Goal: Find specific page/section: Find specific page/section

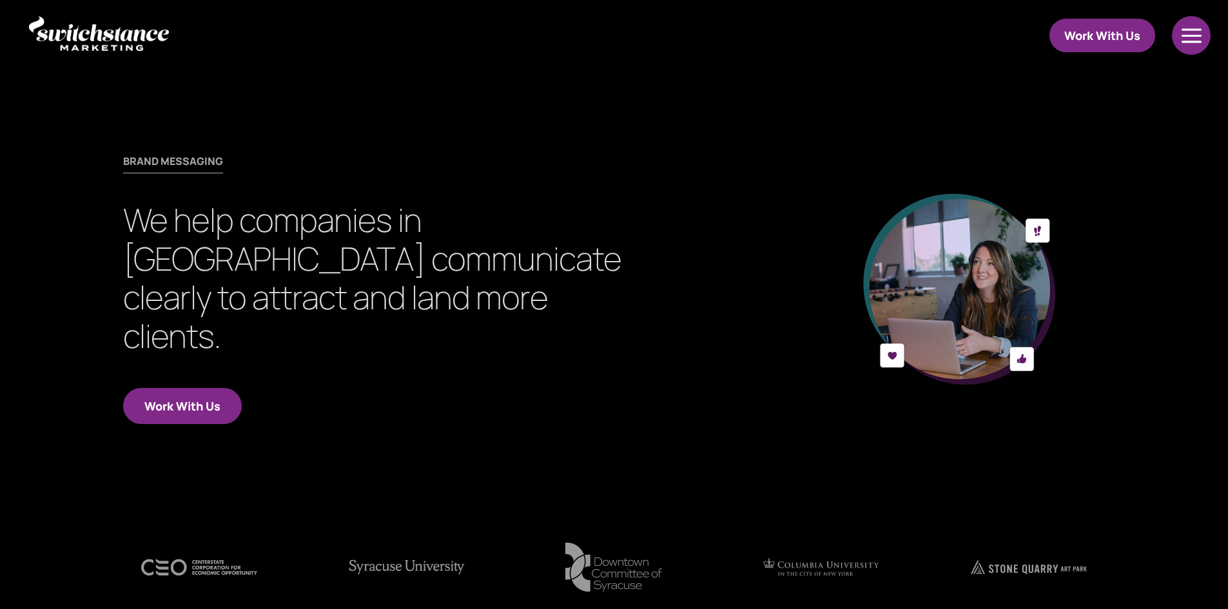
click at [1206, 40] on div at bounding box center [1191, 35] width 41 height 39
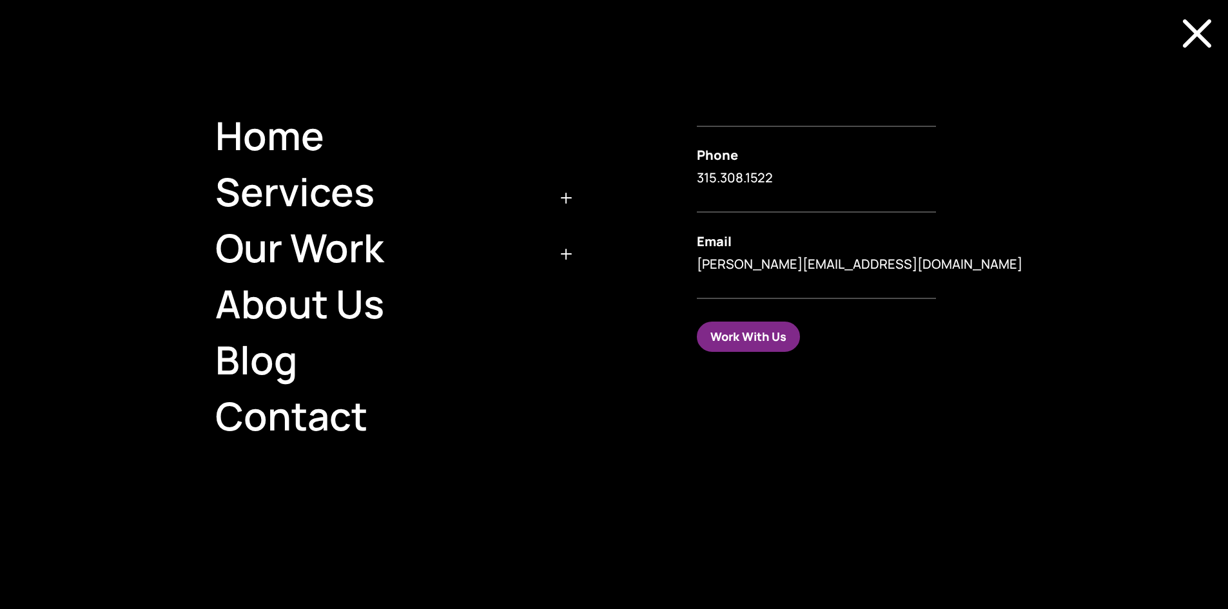
click at [1186, 35] on span "M" at bounding box center [1197, 34] width 62 height 62
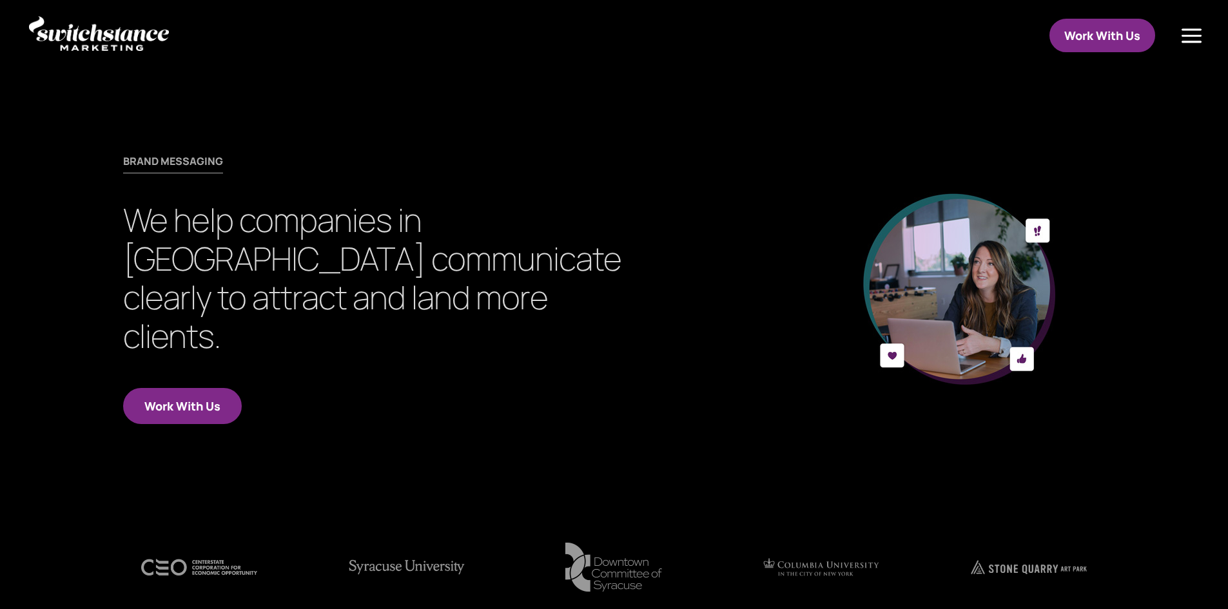
click at [1087, 30] on link "Work With Us" at bounding box center [1102, 36] width 106 height 34
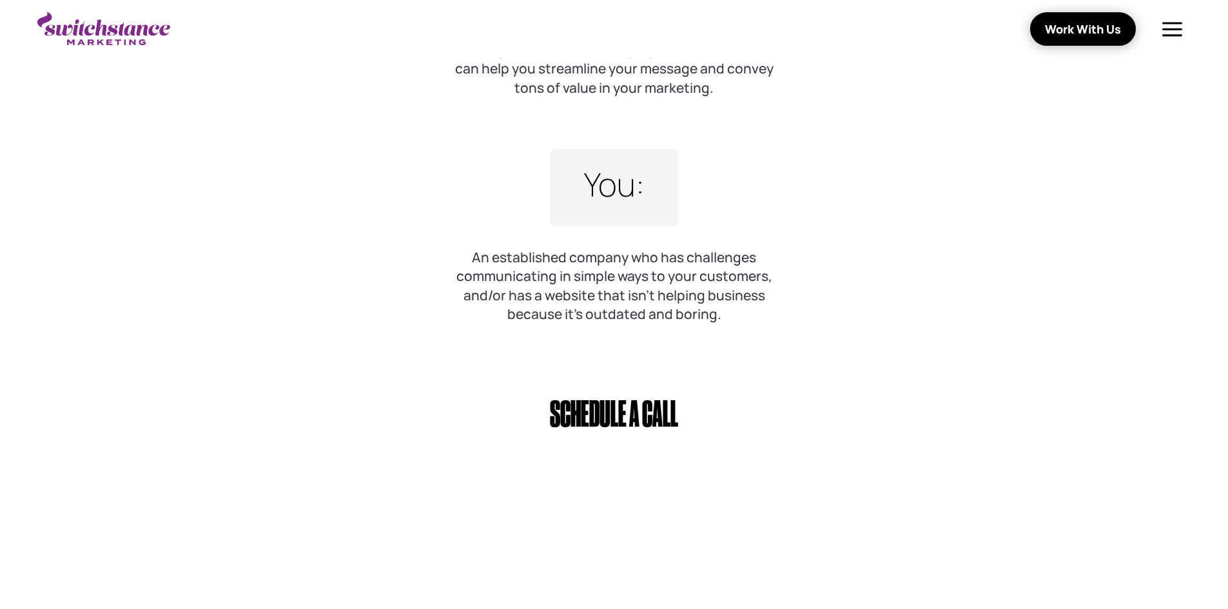
scroll to position [451, 0]
